Goal: Task Accomplishment & Management: Use online tool/utility

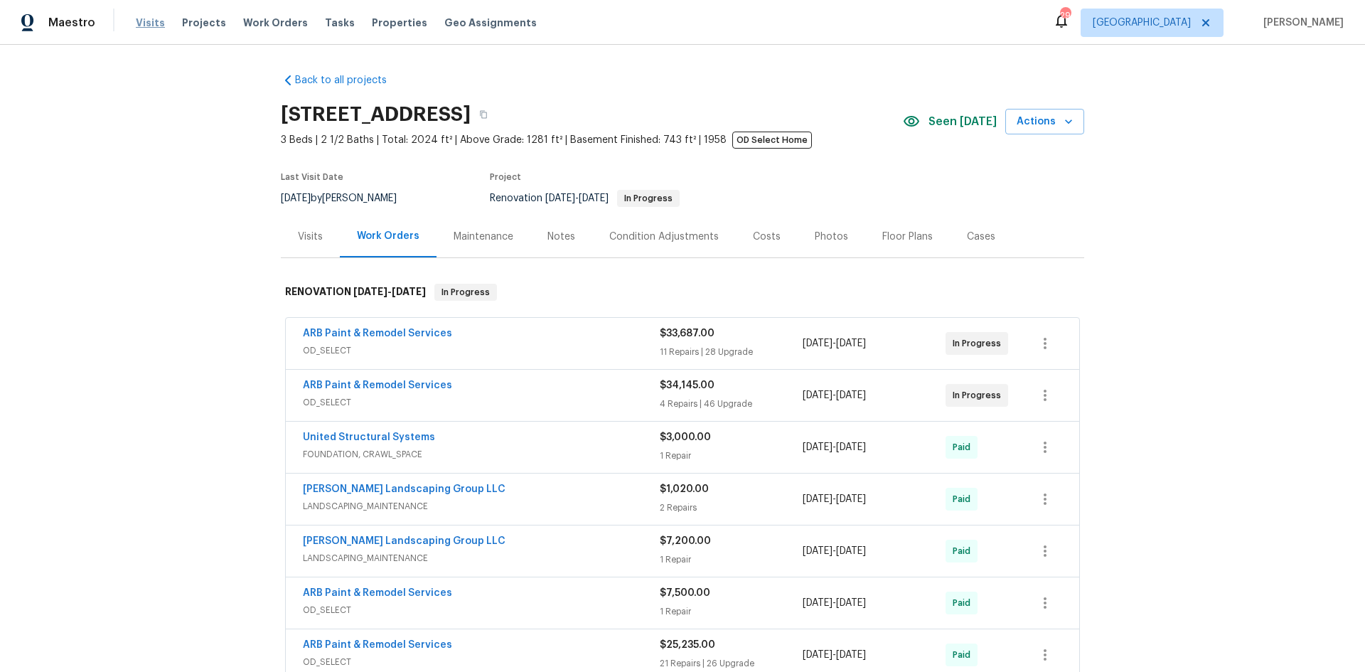
click at [155, 16] on span "Visits" at bounding box center [150, 23] width 29 height 14
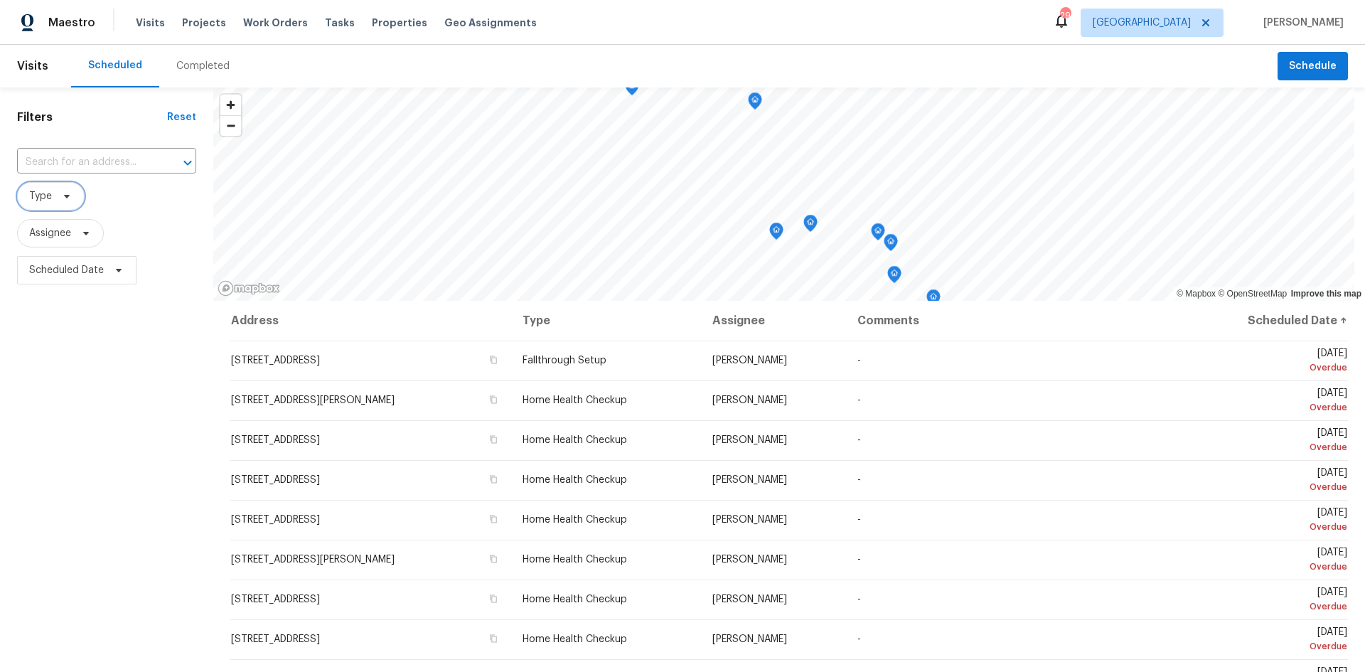
click at [68, 193] on icon at bounding box center [66, 195] width 11 height 11
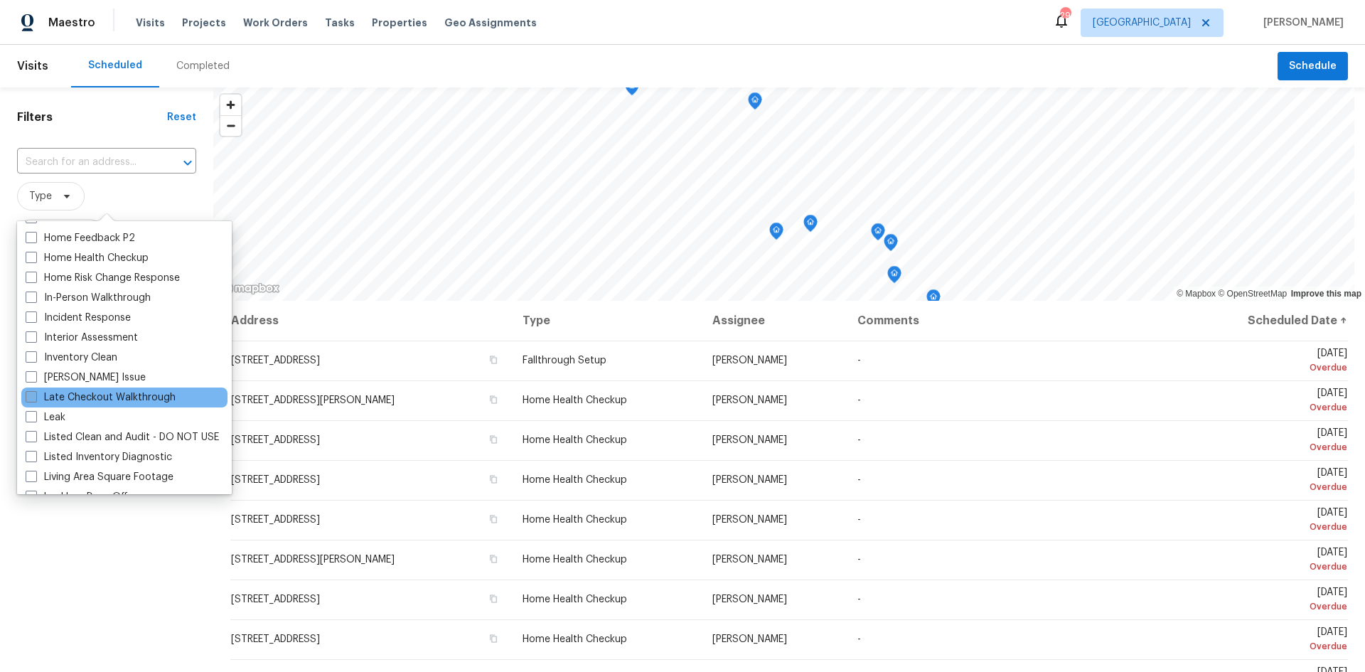
scroll to position [498, 0]
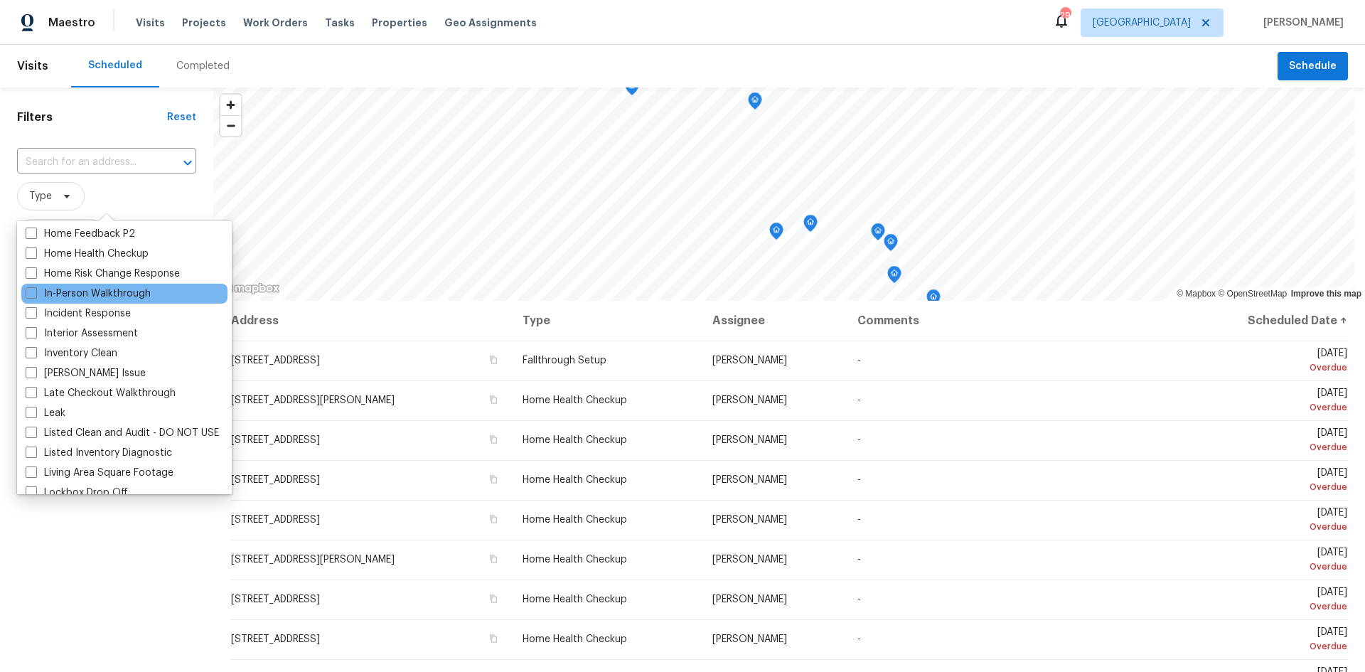
click at [97, 286] on div "In-Person Walkthrough" at bounding box center [124, 294] width 206 height 20
click at [36, 293] on span at bounding box center [31, 292] width 11 height 11
click at [35, 293] on input "In-Person Walkthrough" at bounding box center [30, 290] width 9 height 9
checkbox input "true"
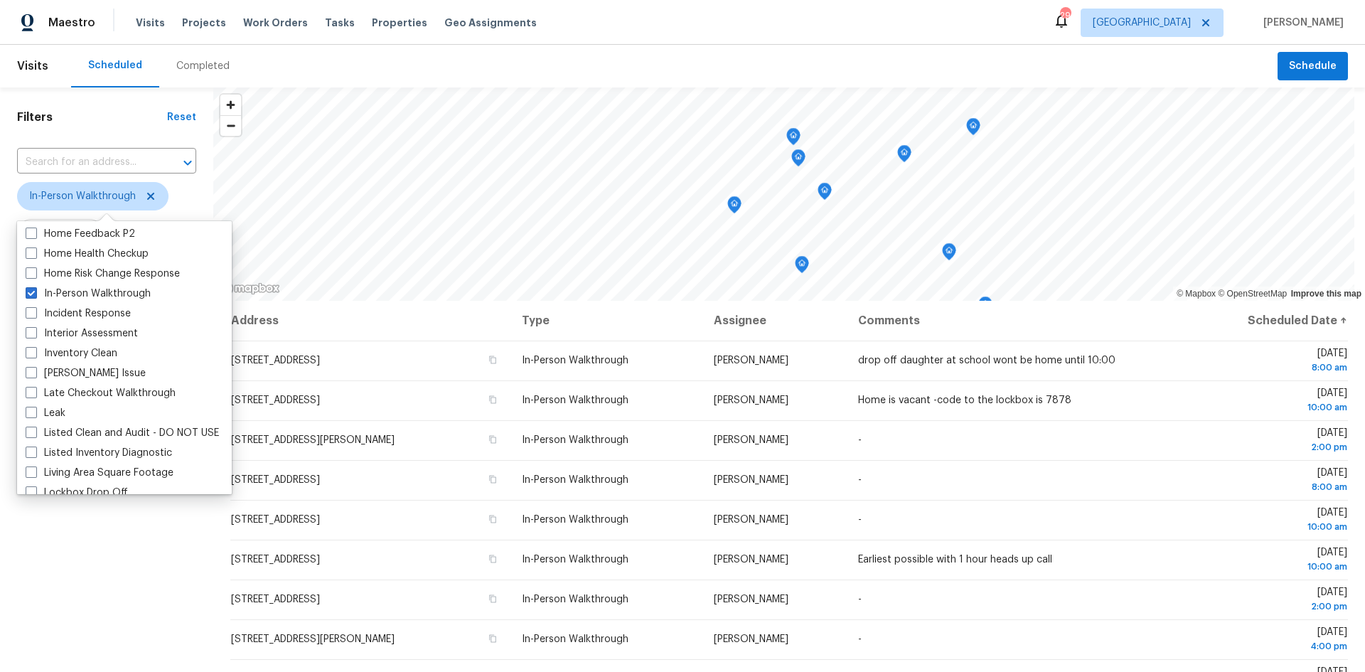
click at [313, 58] on div "Scheduled Completed" at bounding box center [674, 66] width 1206 height 43
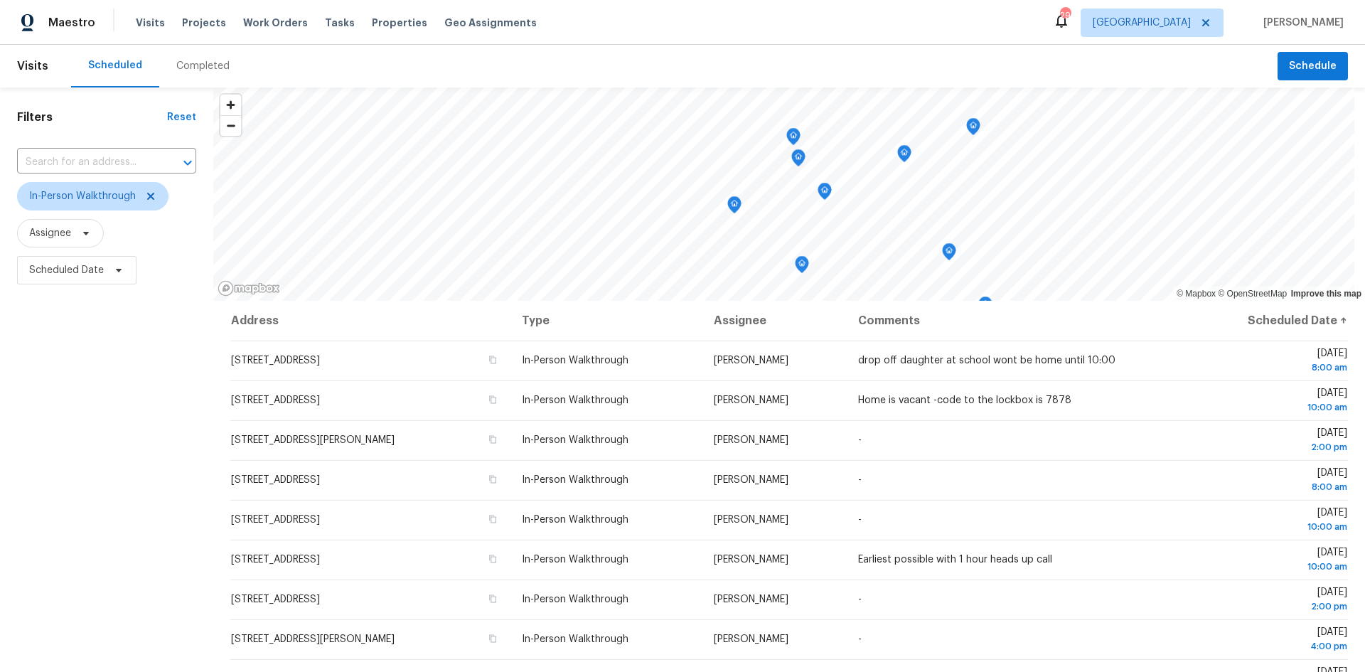
click at [41, 421] on div "Filters Reset ​ In-Person Walkthrough Assignee Scheduled Date" at bounding box center [106, 462] width 213 height 751
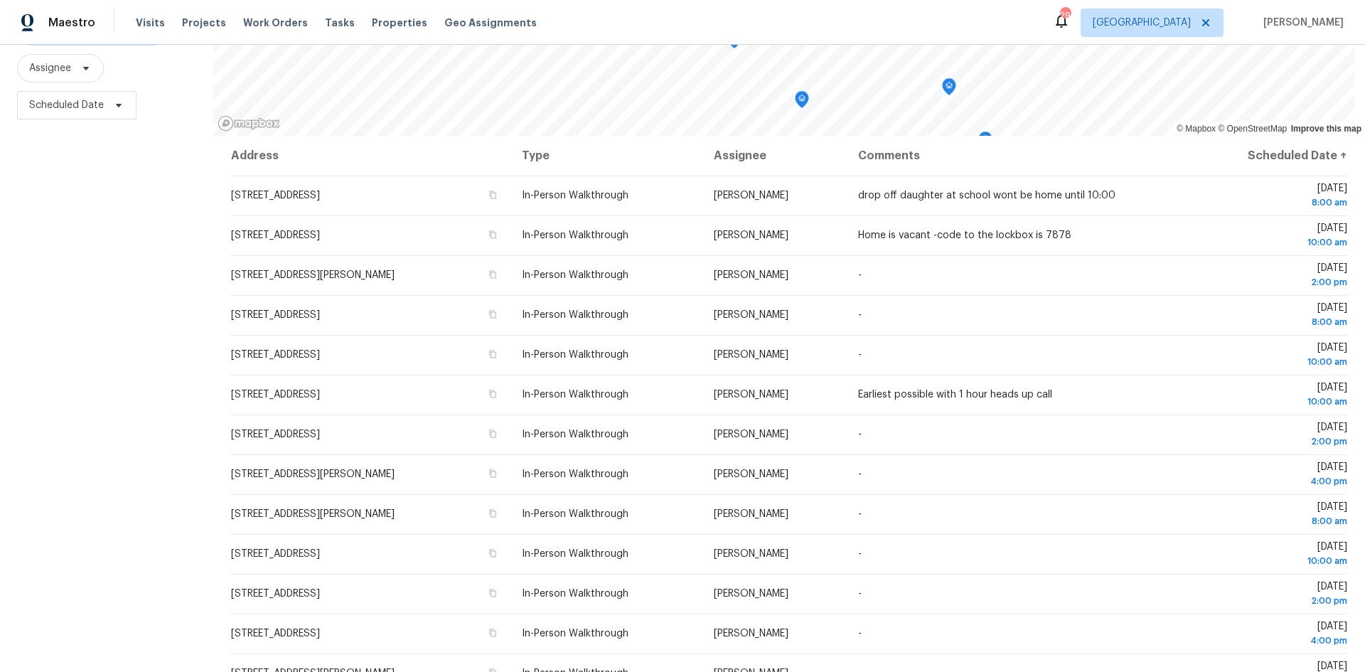
scroll to position [177, 0]
